Goal: Information Seeking & Learning: Learn about a topic

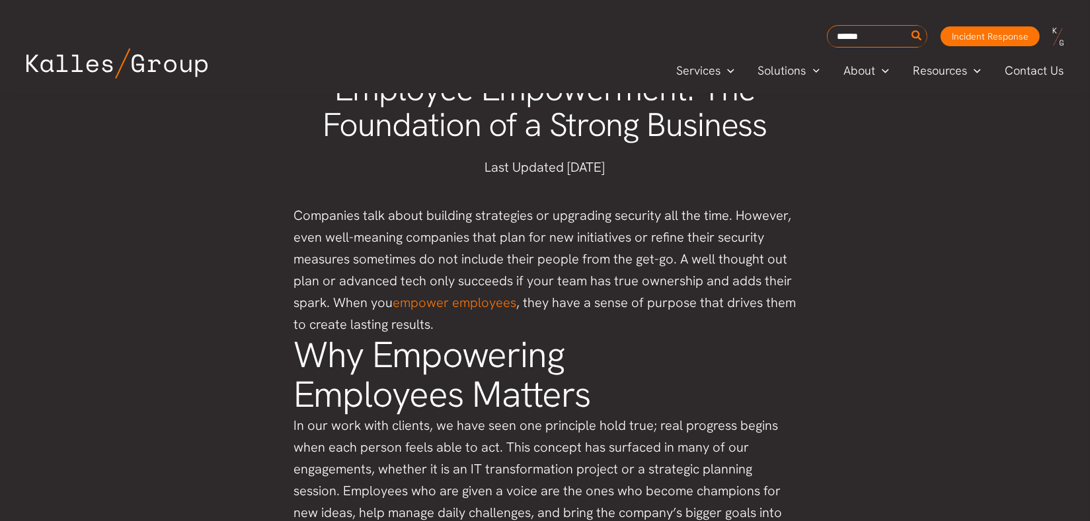
scroll to position [443, 0]
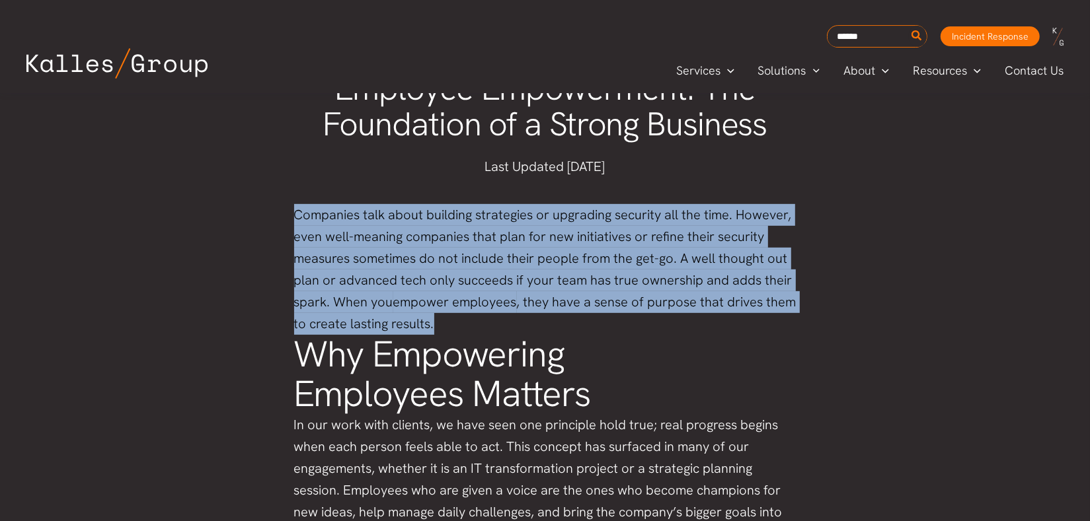
drag, startPoint x: 295, startPoint y: 221, endPoint x: 484, endPoint y: 317, distance: 211.3
click at [484, 317] on header "Companies talk about building strategies or upgrading security all the time. Ho…" at bounding box center [545, 269] width 502 height 131
copy header "Companies talk about building strategies or upgrading security all the time. Ho…"
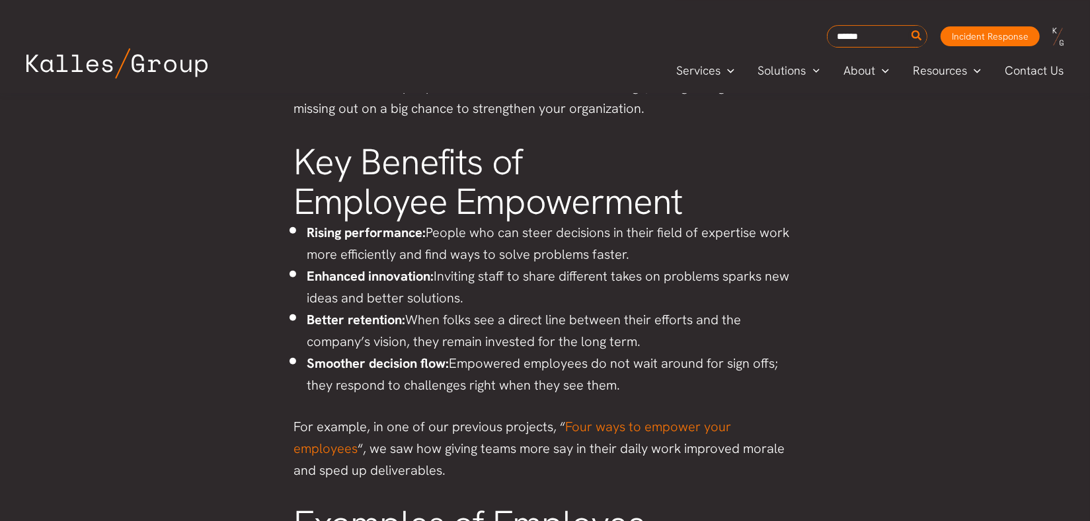
scroll to position [1003, 0]
drag, startPoint x: 298, startPoint y: 167, endPoint x: 658, endPoint y: 389, distance: 422.2
click at [658, 389] on section "Key Benefits of Employee Empowerment Rising performance: People who can steer d…" at bounding box center [545, 310] width 502 height 339
copy section "Key Benefits of Employee Empowerment Rising performance: People who can steer d…"
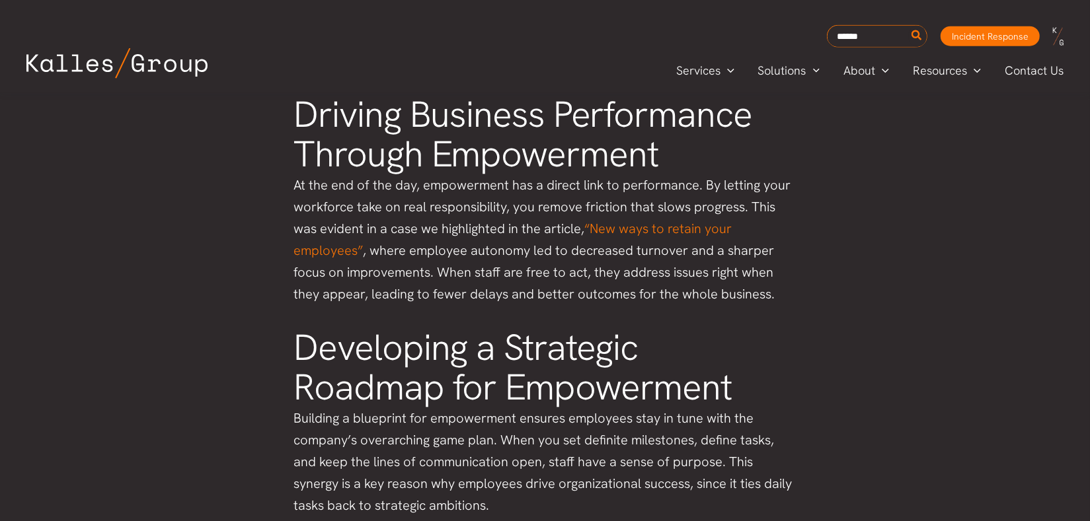
scroll to position [2993, 0]
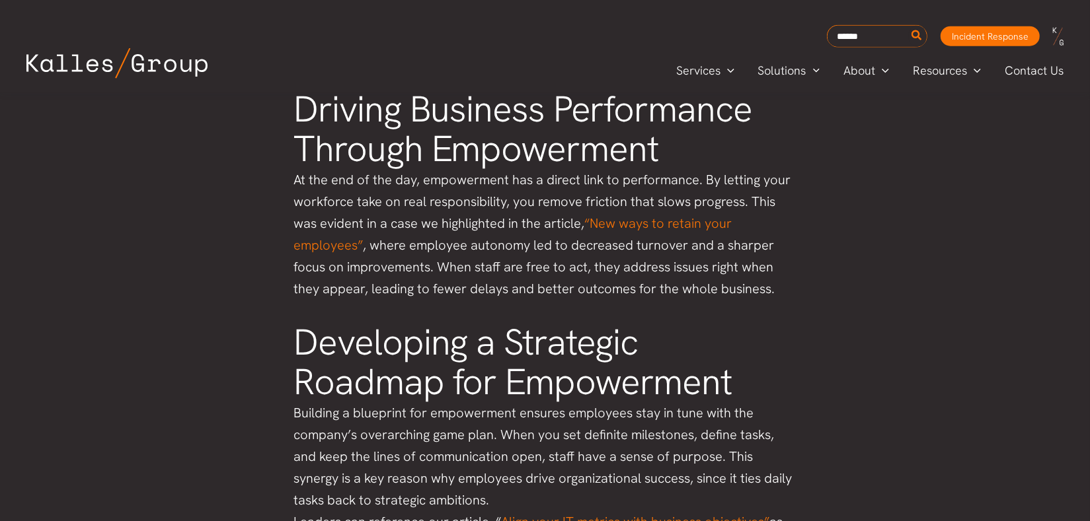
click at [660, 220] on link "“New ways to retain your employees”" at bounding box center [513, 234] width 438 height 39
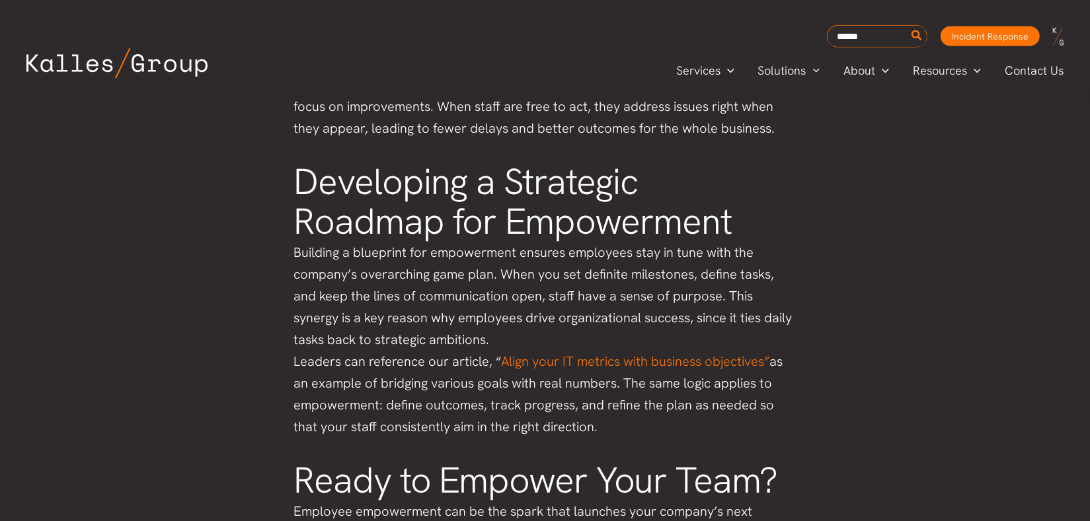
scroll to position [3155, 0]
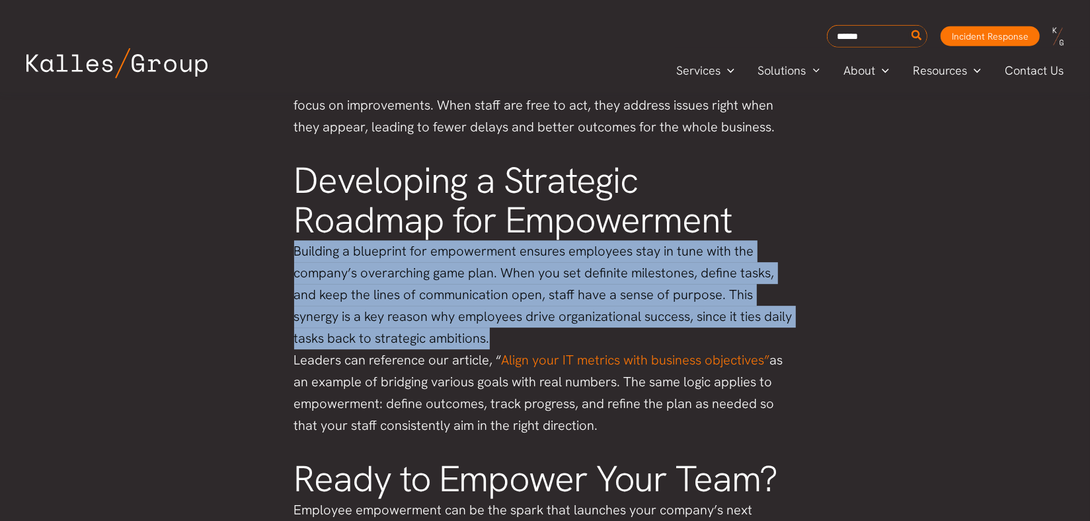
drag, startPoint x: 295, startPoint y: 248, endPoint x: 427, endPoint y: 338, distance: 159.8
click at [427, 338] on p "Building a blueprint for empowerment ensures employees stay in tune with the co…" at bounding box center [545, 339] width 502 height 196
copy p "Building a blueprint for empowerment ensures employees stay in tune with the co…"
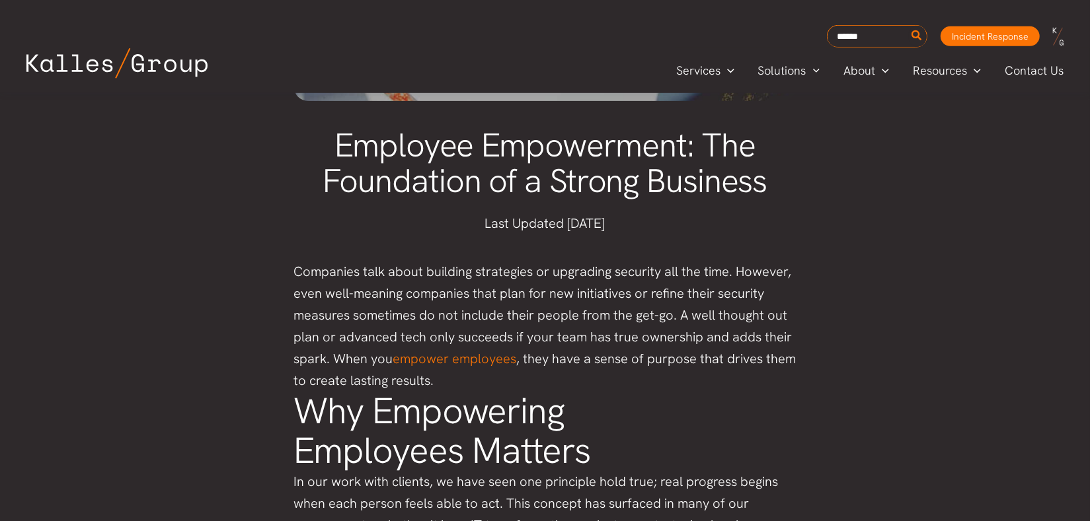
scroll to position [381, 0]
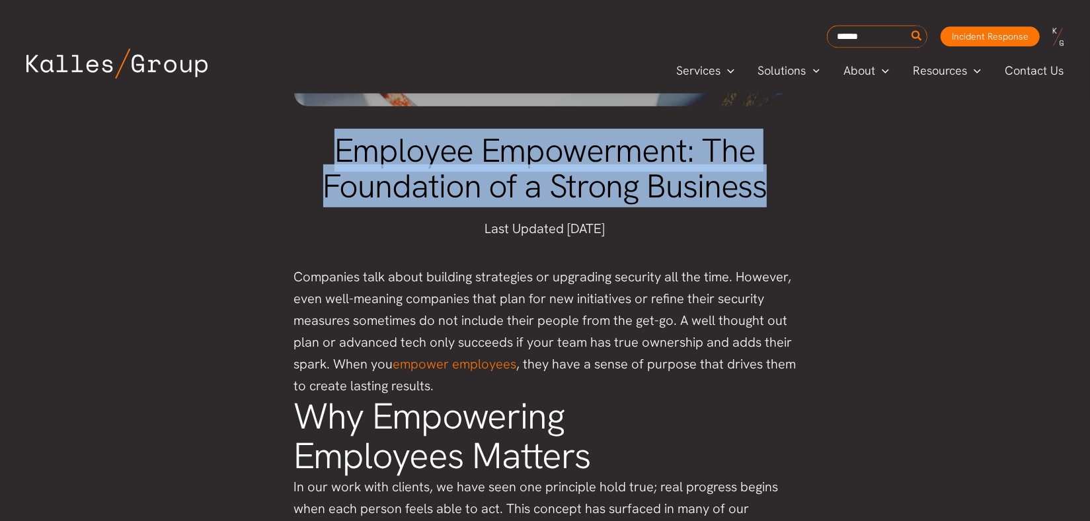
drag, startPoint x: 330, startPoint y: 142, endPoint x: 806, endPoint y: 164, distance: 476.3
click at [781, 172] on h1 "Employee Empowerment: The Foundation of a Strong Business" at bounding box center [545, 169] width 502 height 72
copy span "Employee Empowerment: The Foundation of a Strong Business"
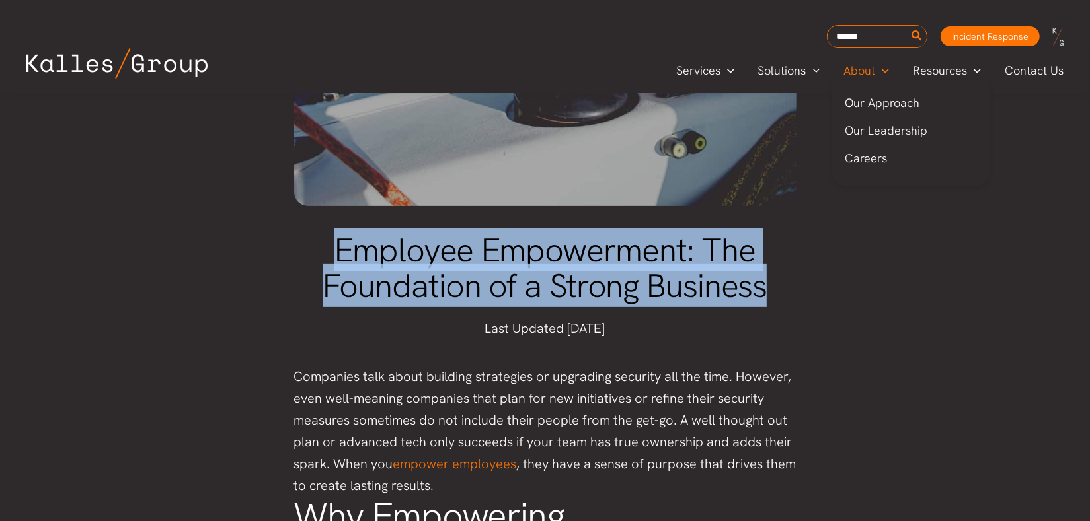
scroll to position [265, 0]
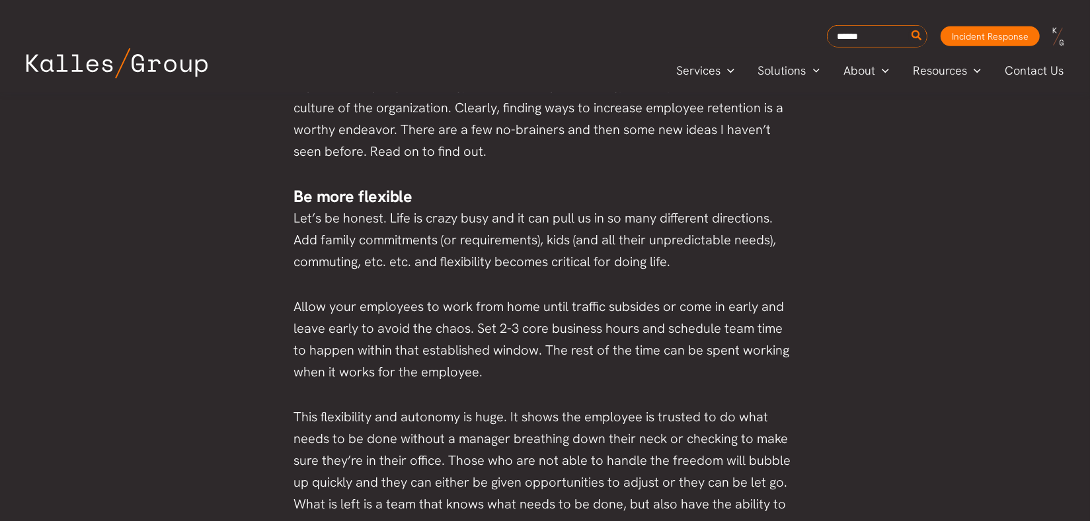
scroll to position [842, 0]
